Goal: Check status: Check status

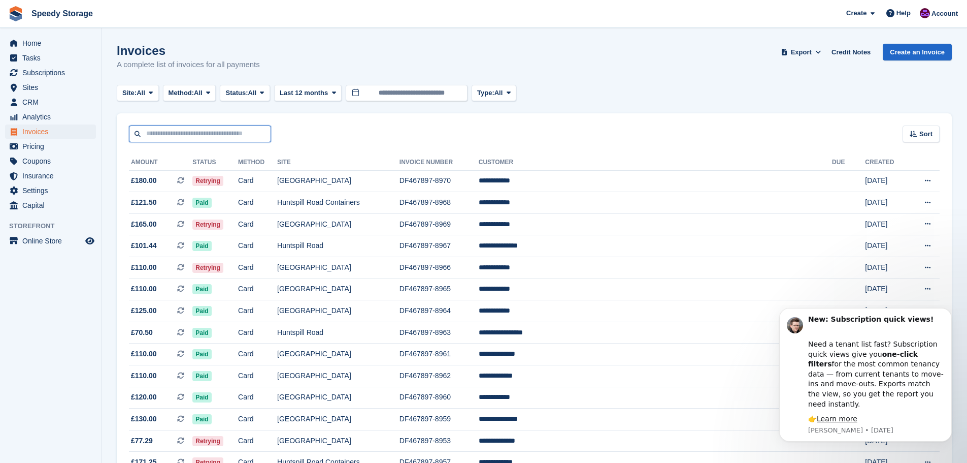
click at [225, 136] on input "text" at bounding box center [200, 133] width 142 height 17
type input "******"
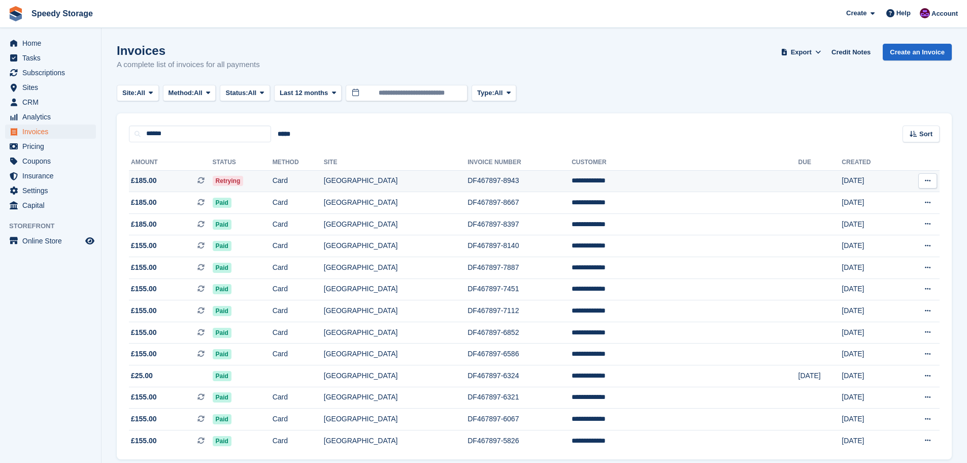
click at [187, 183] on span "£185.00 This is a recurring subscription invoice." at bounding box center [171, 180] width 84 height 11
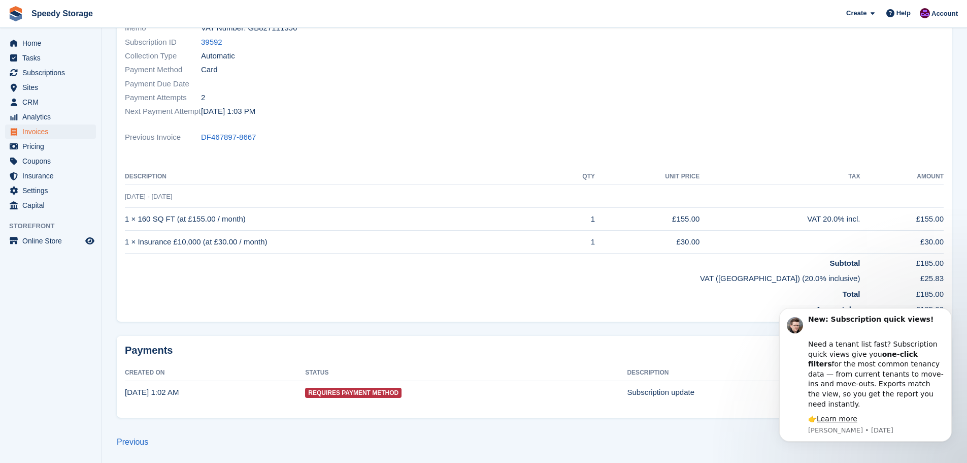
scroll to position [162, 0]
click at [92, 305] on aside "Home Tasks Subscriptions Subscriptions Subscriptions Contracts Price increases …" at bounding box center [50, 234] width 101 height 412
click at [950, 313] on icon "Dismiss notification" at bounding box center [949, 311] width 6 height 6
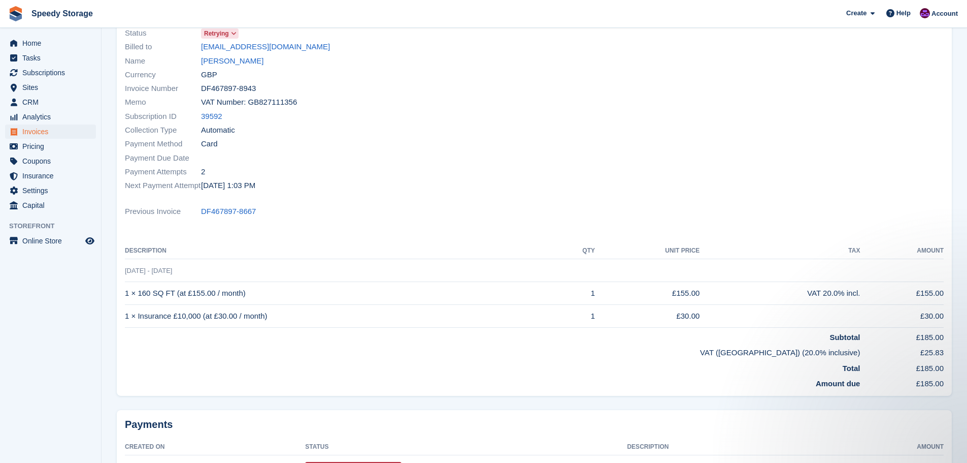
scroll to position [0, 0]
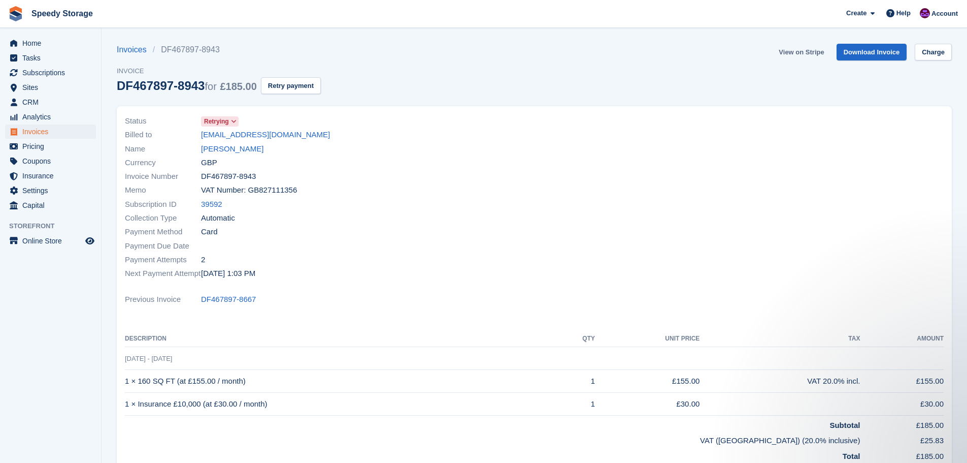
click at [803, 51] on link "View on Stripe" at bounding box center [801, 52] width 53 height 17
click at [807, 52] on link "View on Stripe" at bounding box center [801, 52] width 53 height 17
click at [233, 121] on icon at bounding box center [234, 121] width 6 height 6
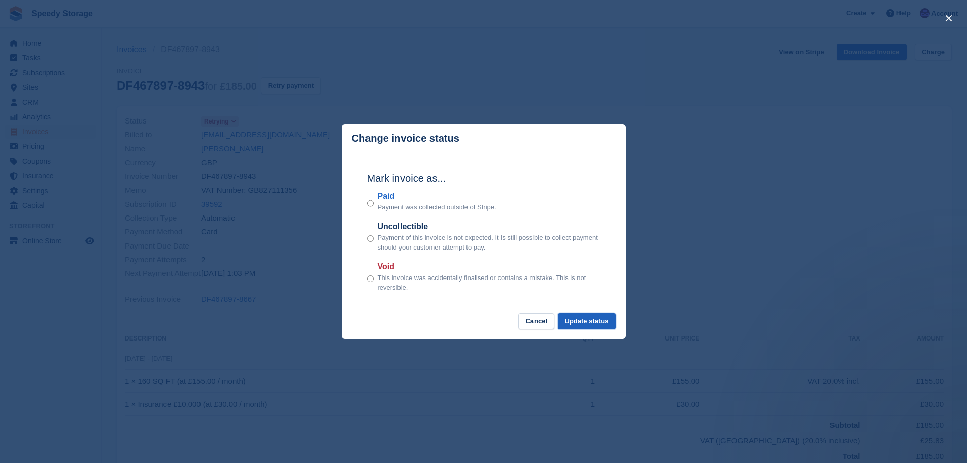
click at [592, 319] on button "Update status" at bounding box center [587, 321] width 58 height 17
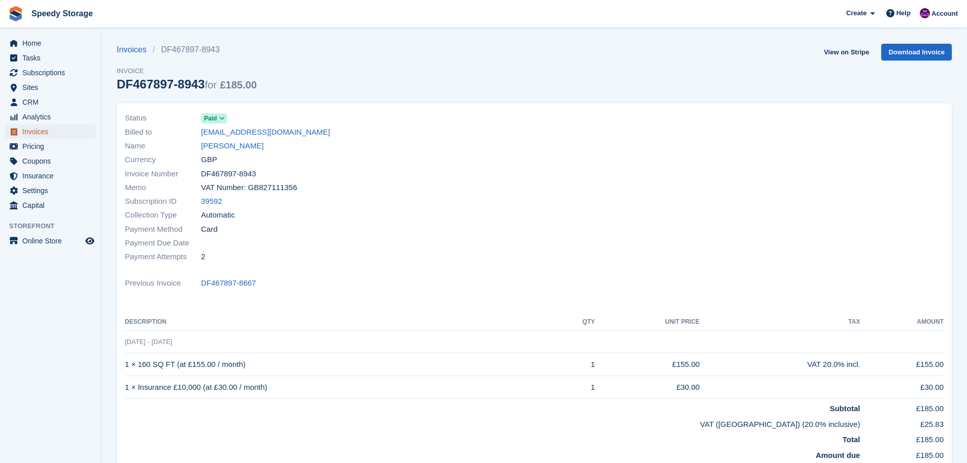
click at [37, 132] on span "Invoices" at bounding box center [52, 131] width 61 height 14
